Goal: Information Seeking & Learning: Learn about a topic

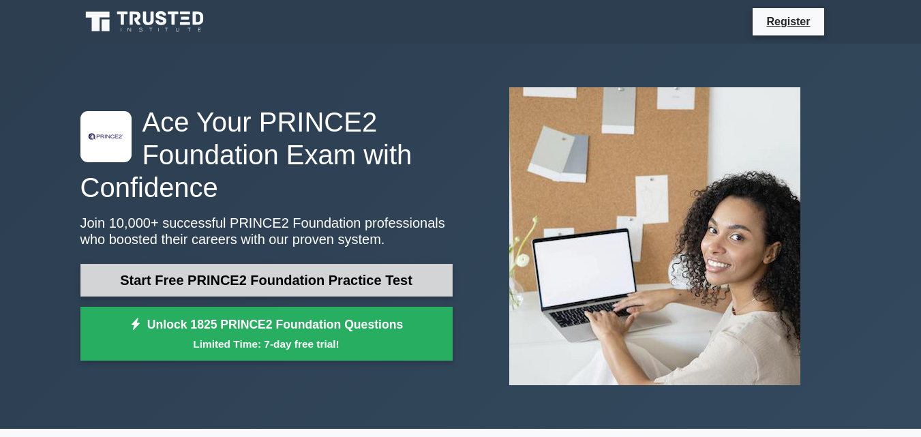
click at [323, 282] on link "Start Free PRINCE2 Foundation Practice Test" at bounding box center [266, 280] width 372 height 33
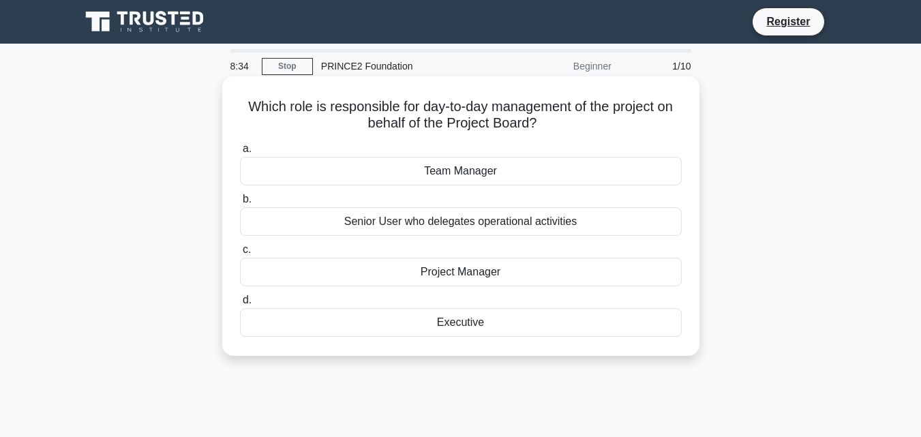
click at [462, 269] on div "Project Manager" at bounding box center [461, 272] width 442 height 29
click at [240, 254] on input "c. Project Manager" at bounding box center [240, 249] width 0 height 9
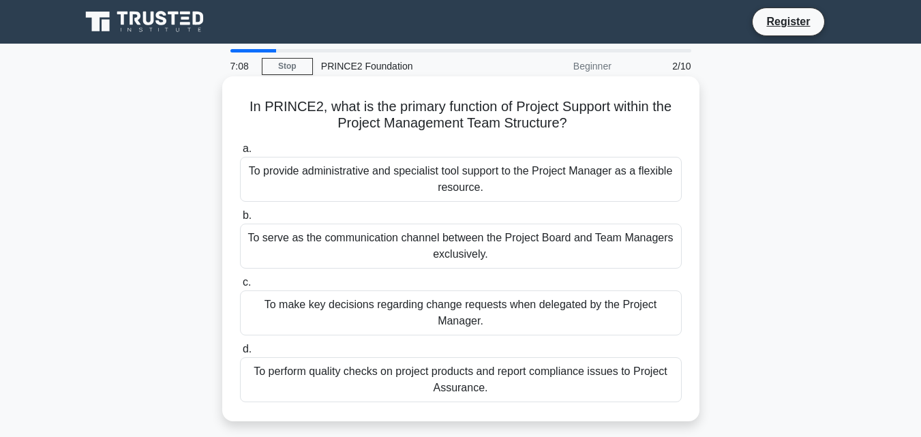
click at [348, 237] on div "To serve as the communication channel between the Project Board and Team Manage…" at bounding box center [461, 246] width 442 height 45
click at [240, 220] on input "b. To serve as the communication channel between the Project Board and Team Man…" at bounding box center [240, 215] width 0 height 9
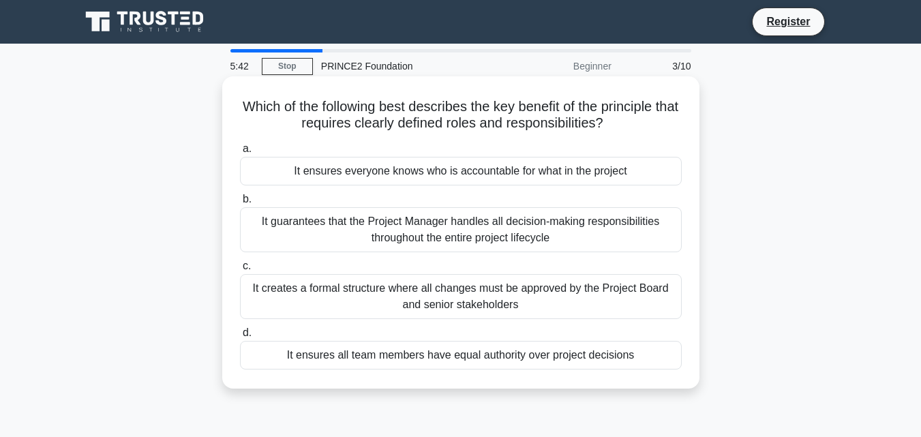
click at [487, 353] on div "It ensures all team members have equal authority over project decisions" at bounding box center [461, 355] width 442 height 29
click at [240, 338] on input "d. It ensures all team members have equal authority over project decisions" at bounding box center [240, 333] width 0 height 9
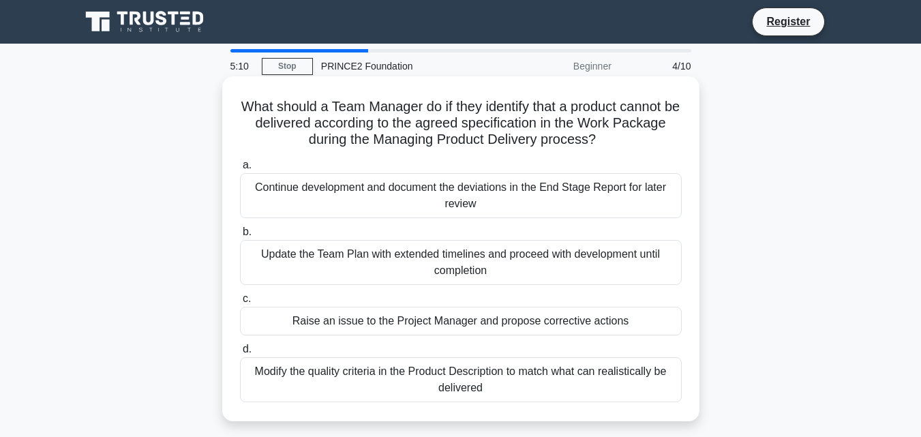
click at [429, 265] on div "Update the Team Plan with extended timelines and proceed with development until…" at bounding box center [461, 262] width 442 height 45
click at [240, 237] on input "b. Update the Team Plan with extended timelines and proceed with development un…" at bounding box center [240, 232] width 0 height 9
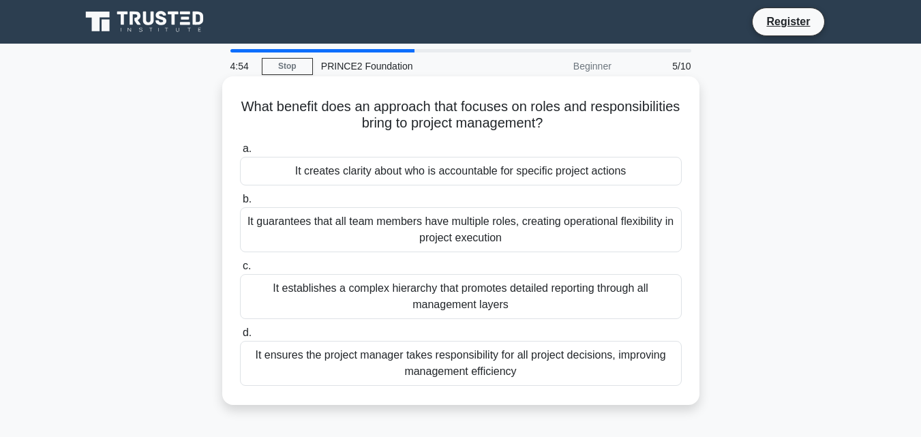
click at [487, 303] on div "It establishes a complex hierarchy that promotes detailed reporting through all…" at bounding box center [461, 296] width 442 height 45
click at [240, 271] on input "c. It establishes a complex hierarchy that promotes detailed reporting through …" at bounding box center [240, 266] width 0 height 9
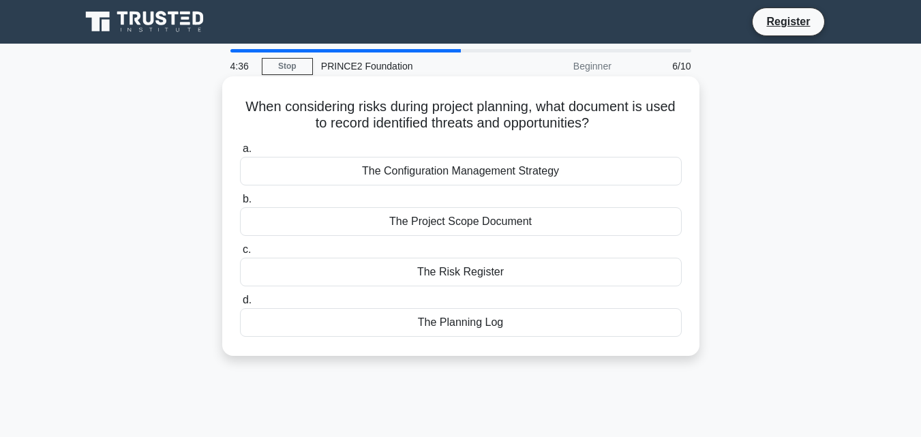
click at [433, 284] on div "The Risk Register" at bounding box center [461, 272] width 442 height 29
click at [240, 254] on input "c. The Risk Register" at bounding box center [240, 249] width 0 height 9
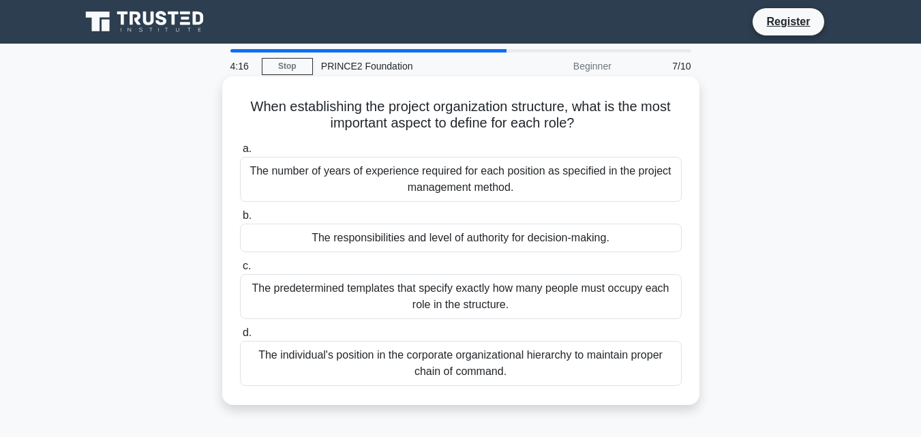
click at [613, 295] on div "The predetermined templates that specify exactly how many people must occupy ea…" at bounding box center [461, 296] width 442 height 45
click at [240, 271] on input "c. The predetermined templates that specify exactly how many people must occupy…" at bounding box center [240, 266] width 0 height 9
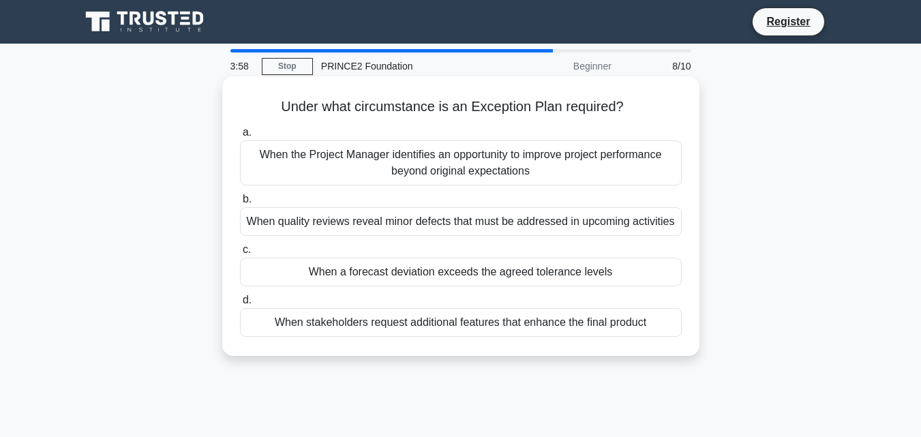
click at [486, 179] on div "When the Project Manager identifies an opportunity to improve project performan…" at bounding box center [461, 162] width 442 height 45
click at [240, 137] on input "a. When the Project Manager identifies an opportunity to improve project perfor…" at bounding box center [240, 132] width 0 height 9
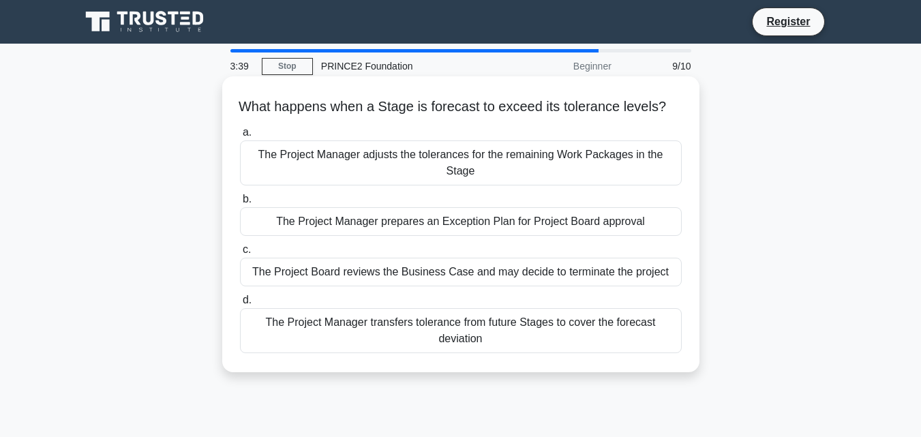
click at [473, 236] on div "The Project Manager prepares an Exception Plan for Project Board approval" at bounding box center [461, 221] width 442 height 29
click at [240, 204] on input "b. The Project Manager prepares an Exception Plan for Project Board approval" at bounding box center [240, 199] width 0 height 9
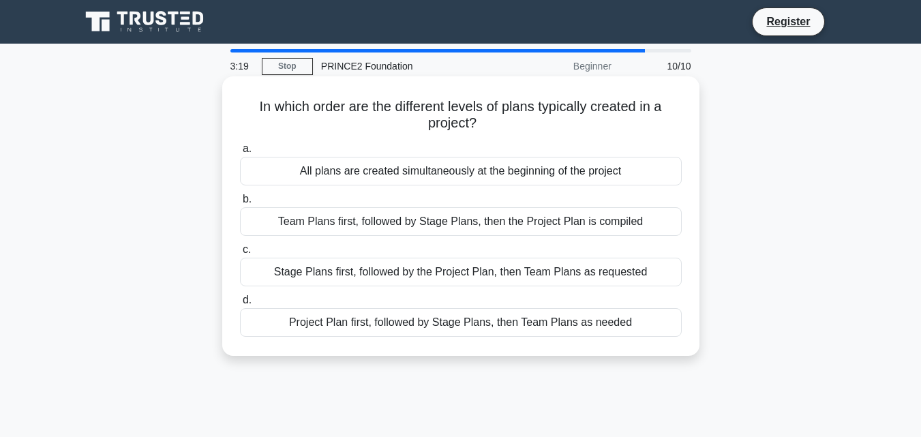
click at [500, 221] on div "Team Plans first, followed by Stage Plans, then the Project Plan is compiled" at bounding box center [461, 221] width 442 height 29
click at [240, 204] on input "b. Team Plans first, followed by Stage Plans, then the Project Plan is compiled" at bounding box center [240, 199] width 0 height 9
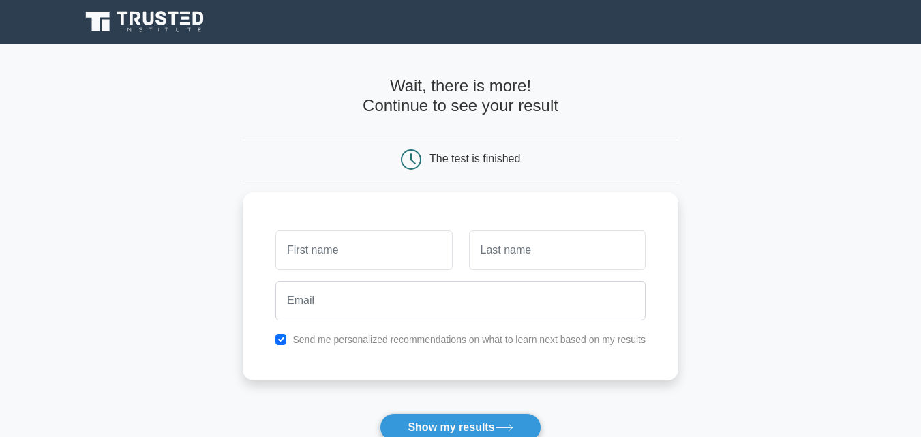
scroll to position [105, 0]
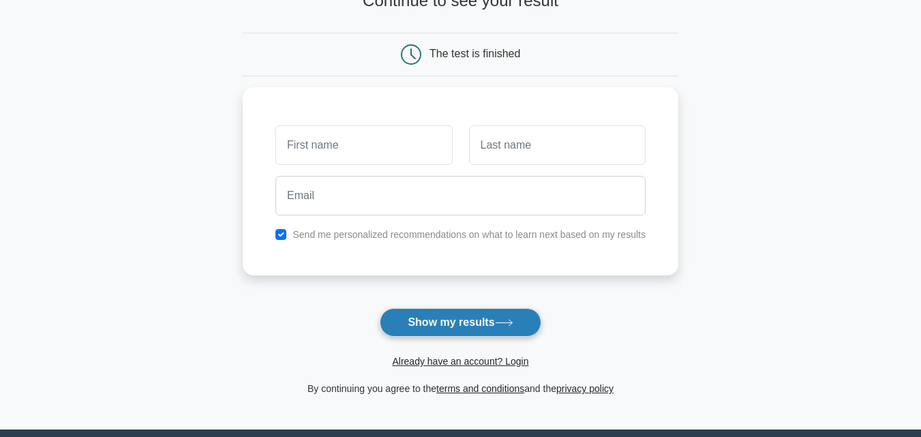
click at [496, 321] on button "Show my results" at bounding box center [460, 322] width 161 height 29
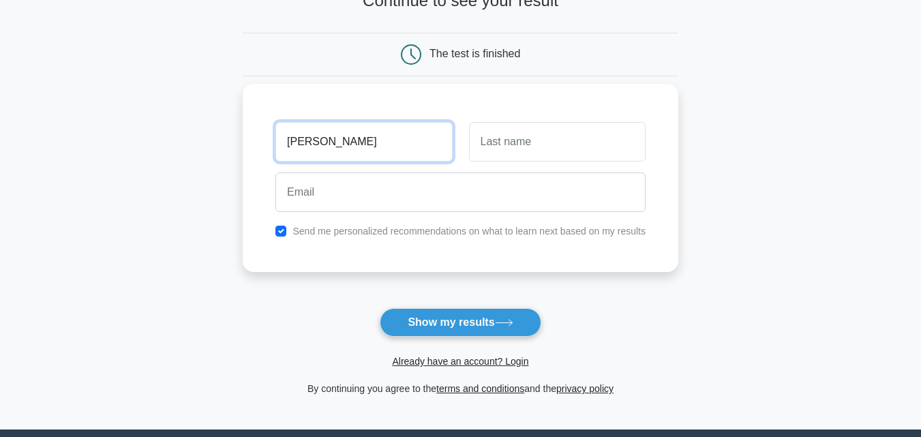
type input "[PERSON_NAME]"
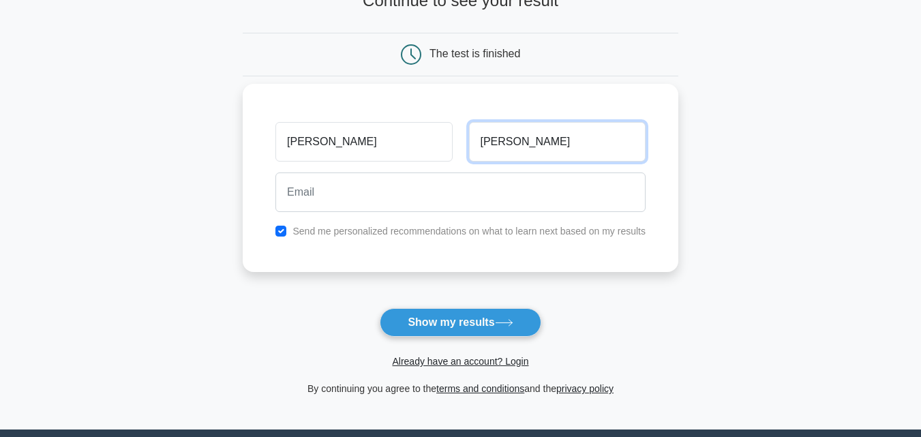
type input "[PERSON_NAME]"
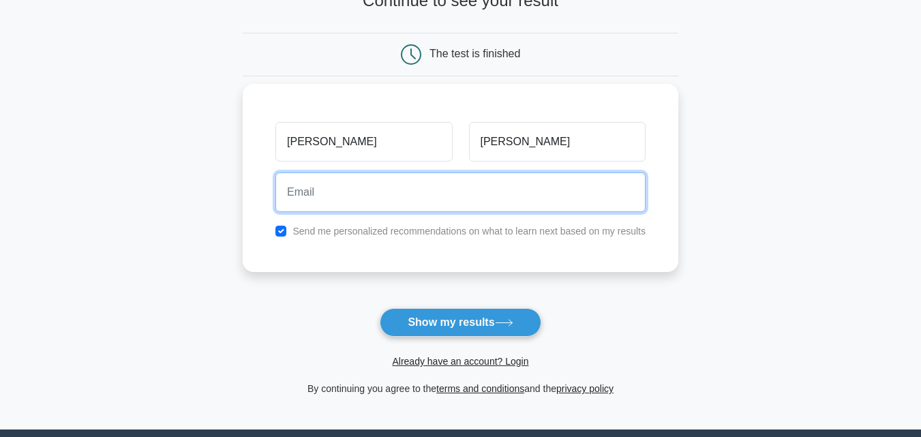
click at [339, 190] on input "email" at bounding box center [460, 193] width 370 height 40
type input "[EMAIL_ADDRESS][DOMAIN_NAME]"
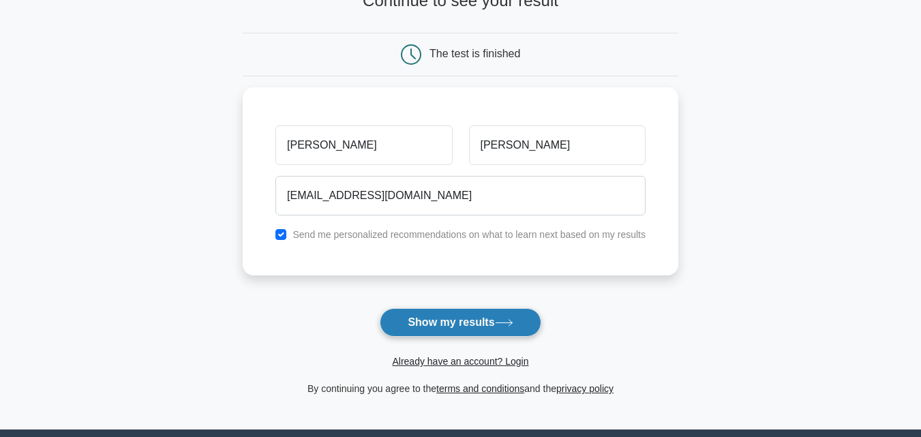
click at [444, 316] on button "Show my results" at bounding box center [460, 322] width 161 height 29
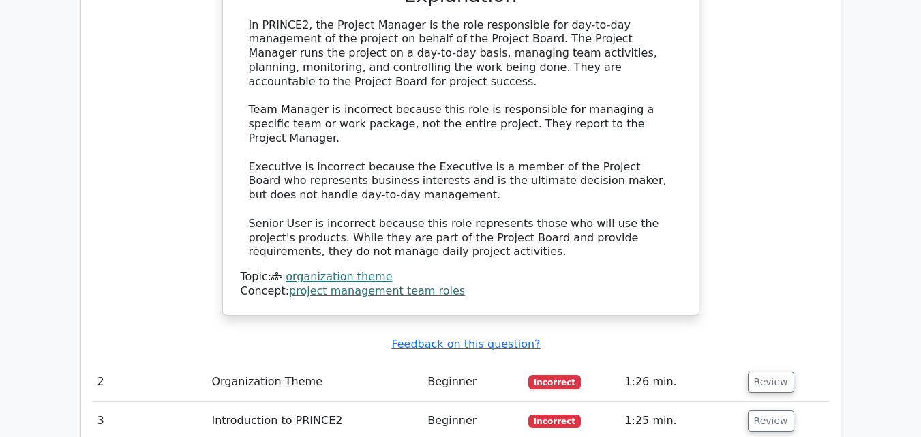
scroll to position [1285, 0]
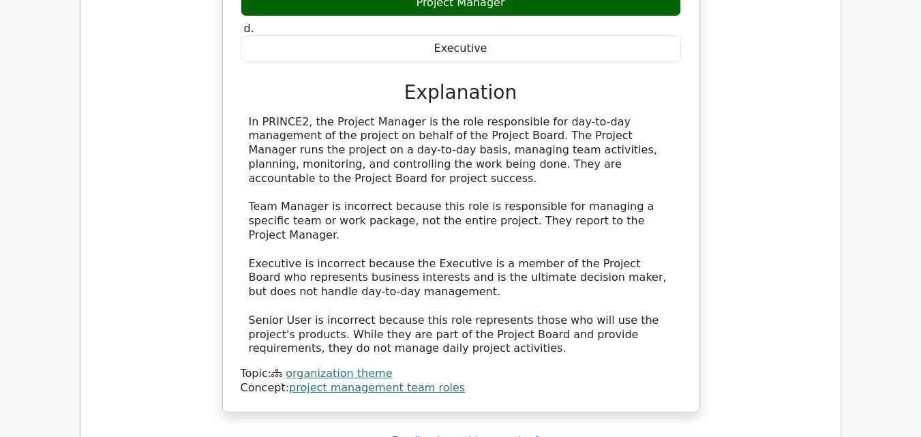
drag, startPoint x: 919, startPoint y: 248, endPoint x: 920, endPoint y: 265, distance: 17.7
click at [920, 265] on main ".st0{fill-rule:evenodd;clip-rule:evenodd;fill:#000041;} .st1{fill-rule:evenodd;…" at bounding box center [460, 33] width 921 height 2549
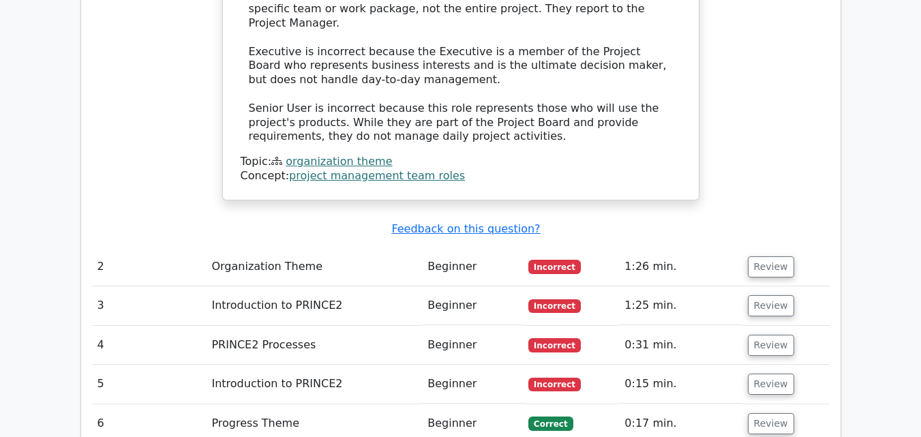
scroll to position [1488, 0]
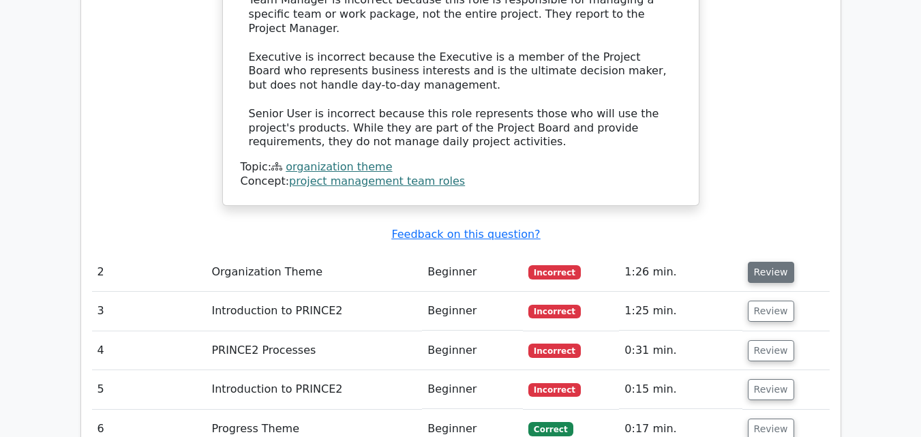
click at [766, 262] on button "Review" at bounding box center [771, 272] width 46 height 21
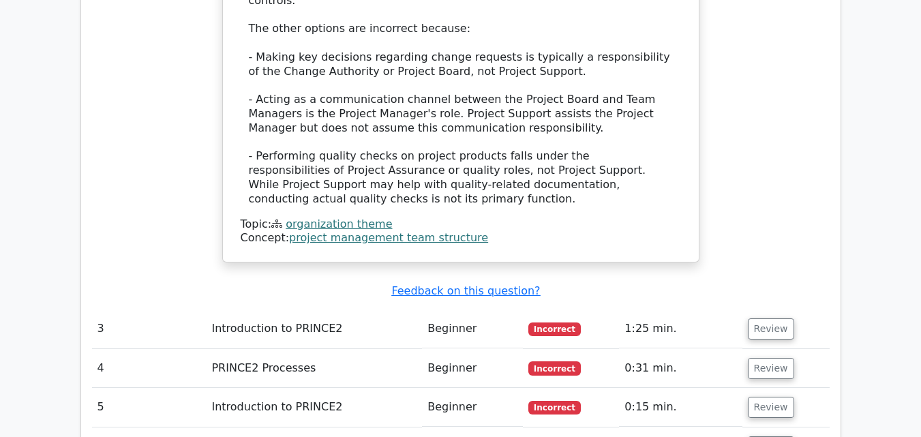
scroll to position [2300, 0]
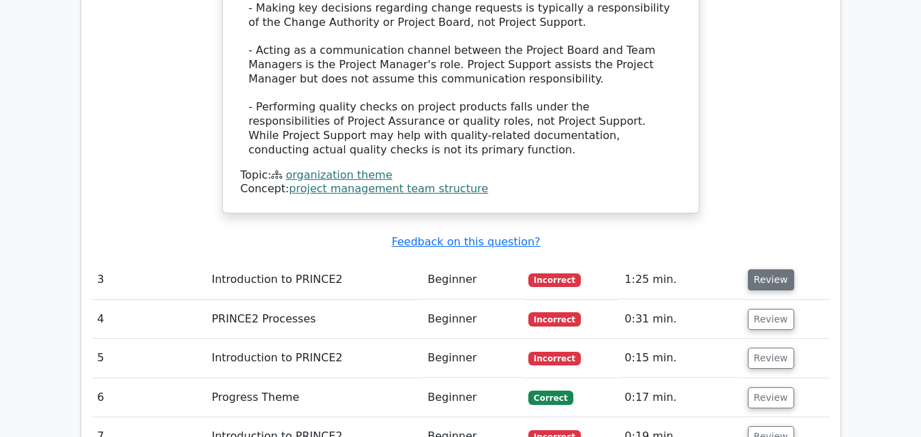
click at [773, 269] on button "Review" at bounding box center [771, 279] width 46 height 21
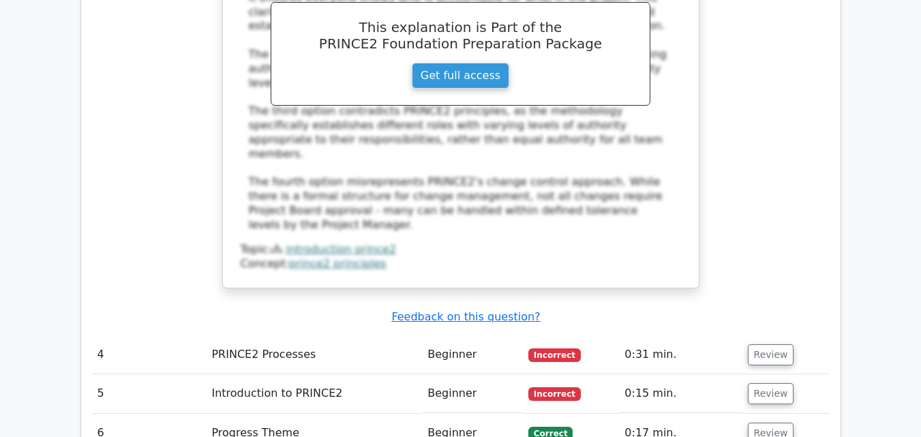
scroll to position [3038, 0]
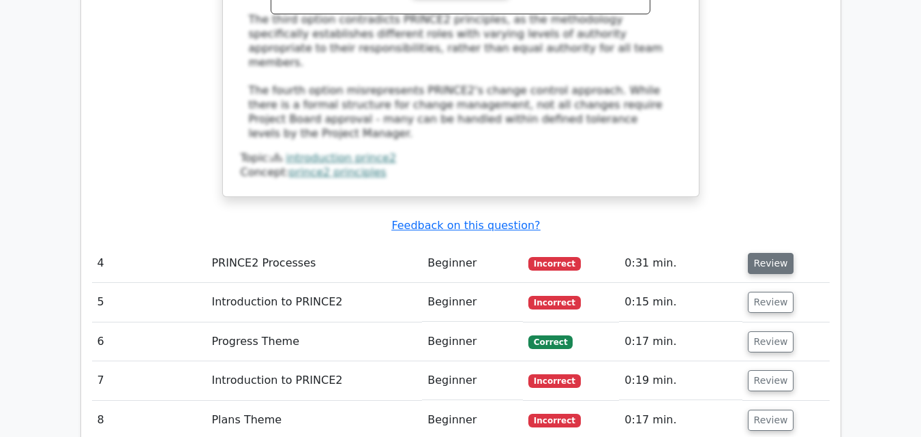
click at [769, 253] on button "Review" at bounding box center [771, 263] width 46 height 21
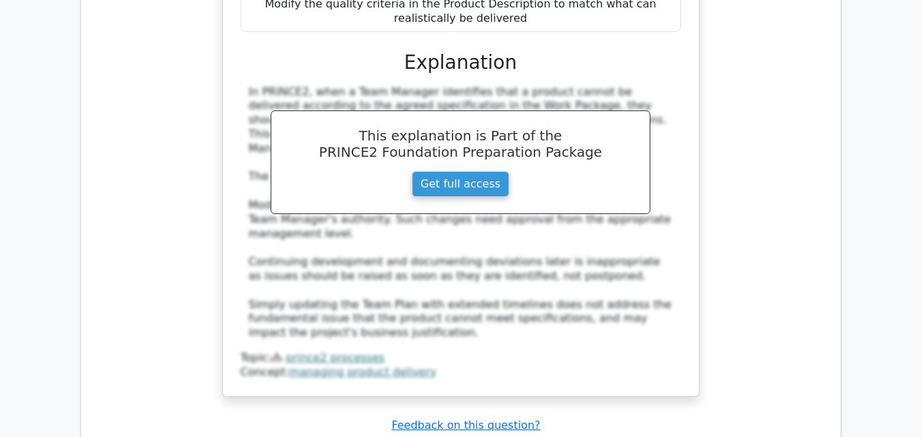
scroll to position [3777, 0]
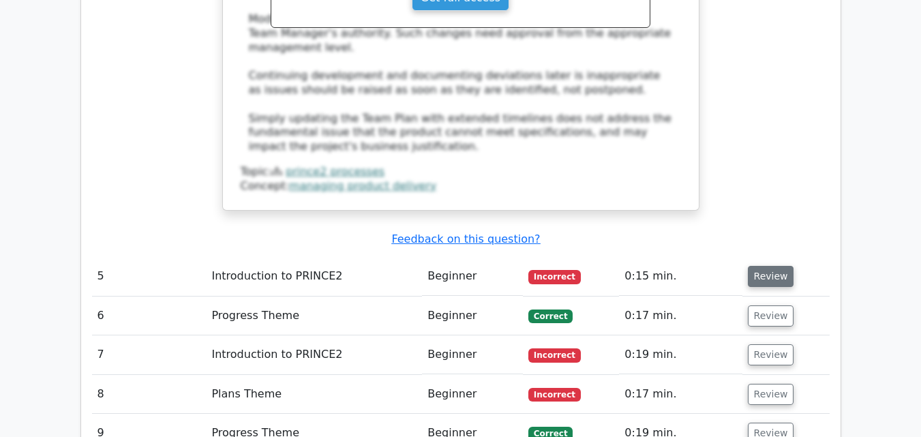
click at [769, 266] on button "Review" at bounding box center [771, 276] width 46 height 21
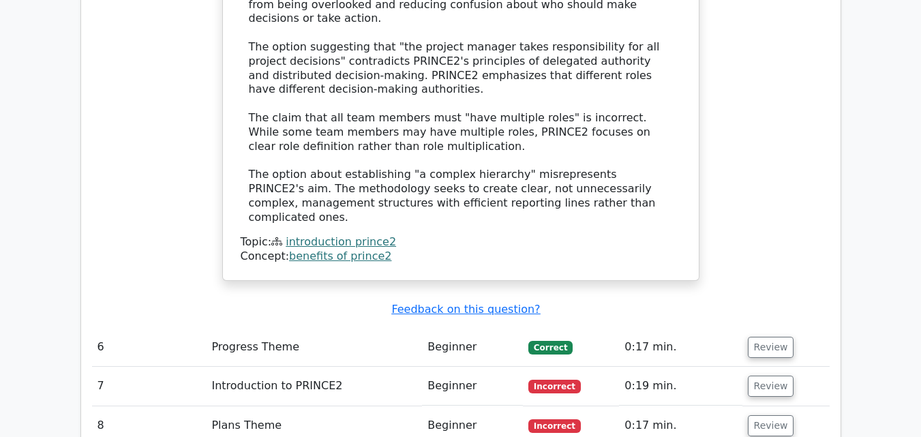
scroll to position [4503, 0]
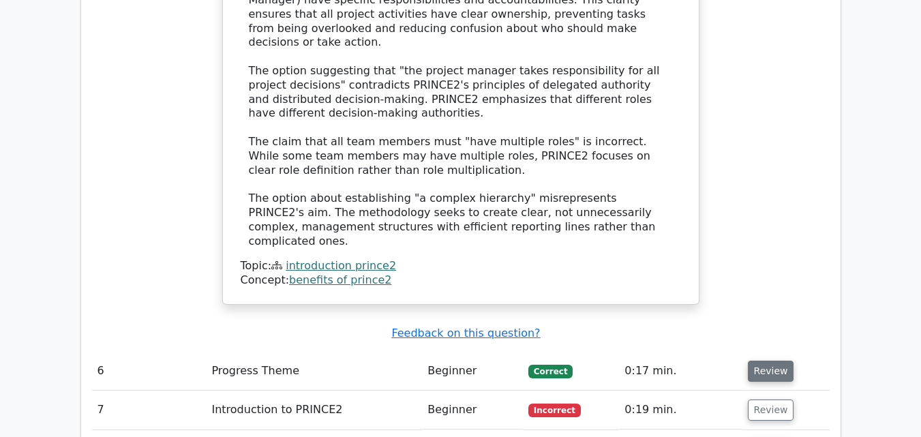
click at [774, 361] on button "Review" at bounding box center [771, 371] width 46 height 21
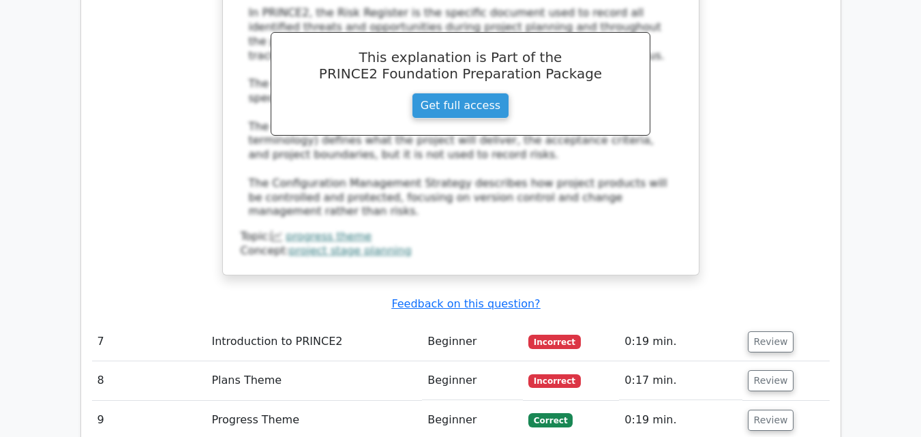
scroll to position [5196, 0]
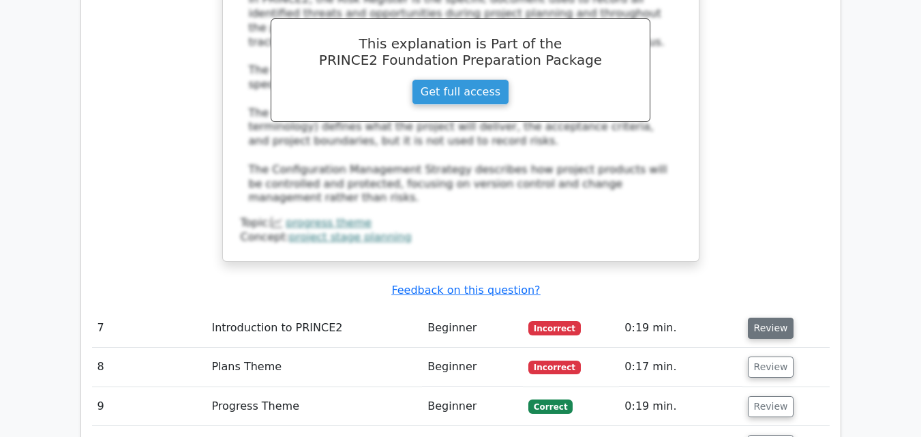
click at [764, 318] on button "Review" at bounding box center [771, 328] width 46 height 21
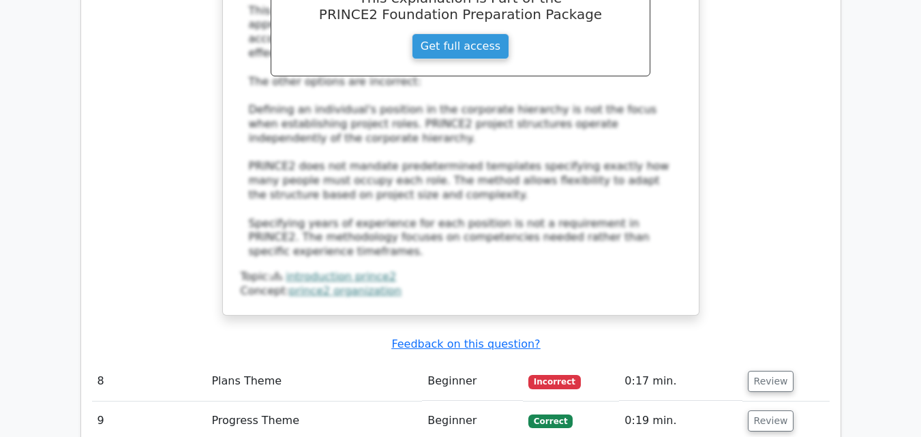
scroll to position [5915, 0]
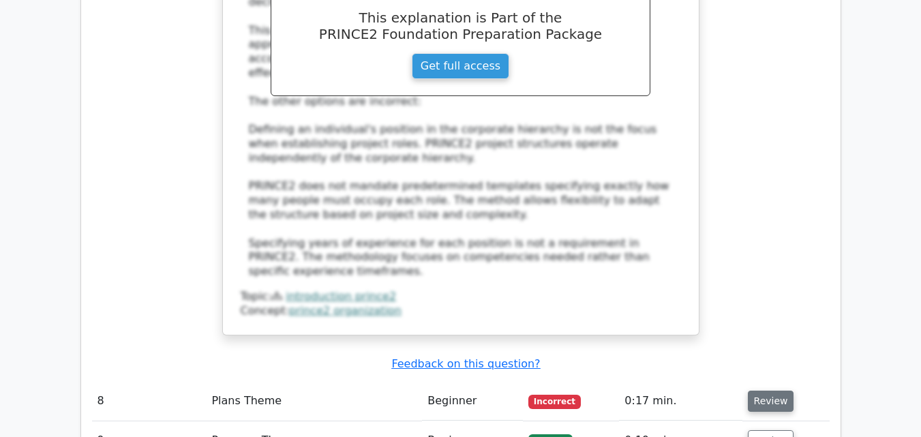
click at [771, 391] on button "Review" at bounding box center [771, 401] width 46 height 21
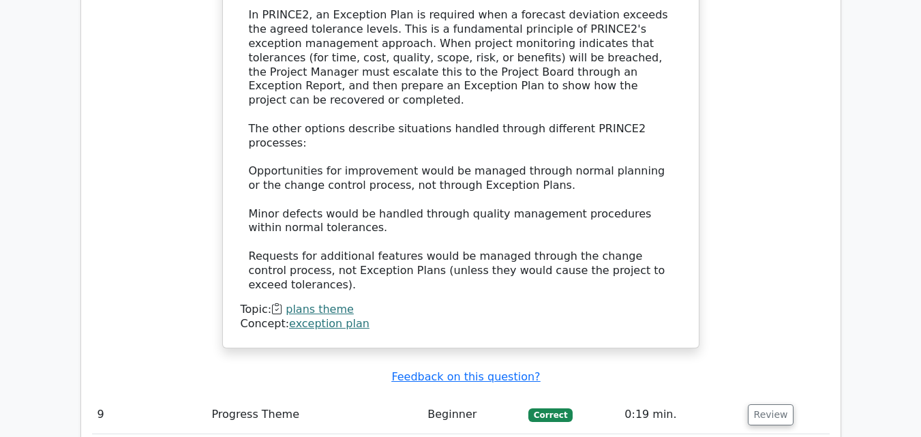
scroll to position [6588, 0]
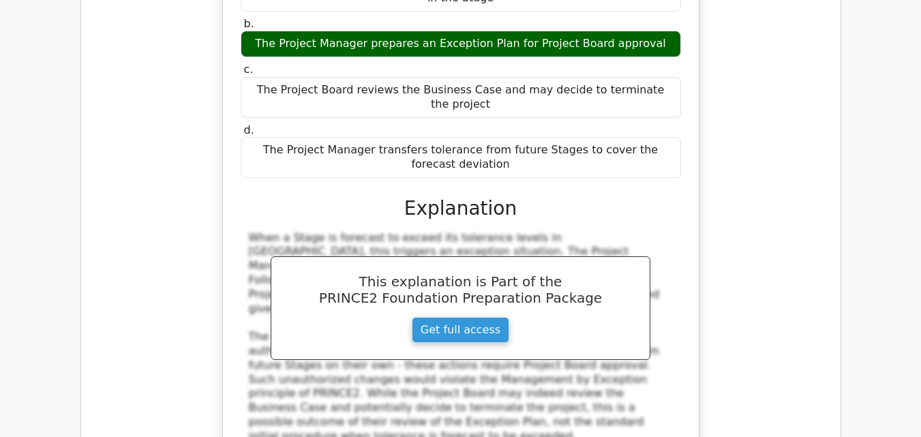
scroll to position [7193, 0]
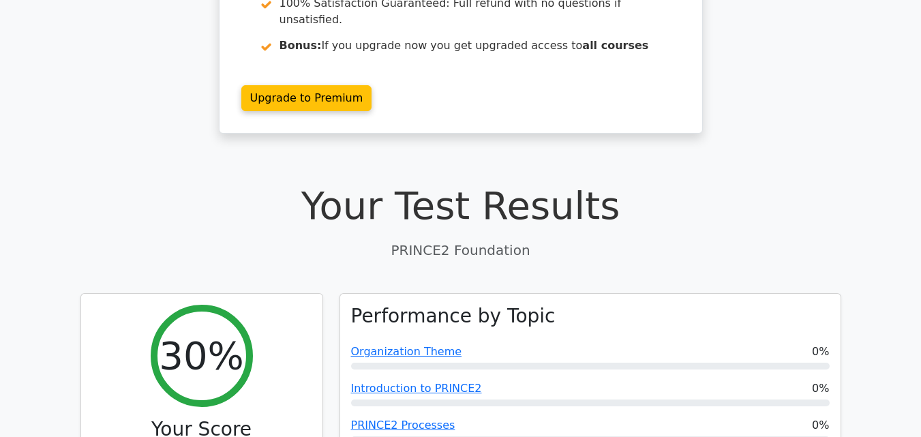
scroll to position [0, 0]
